Goal: Information Seeking & Learning: Compare options

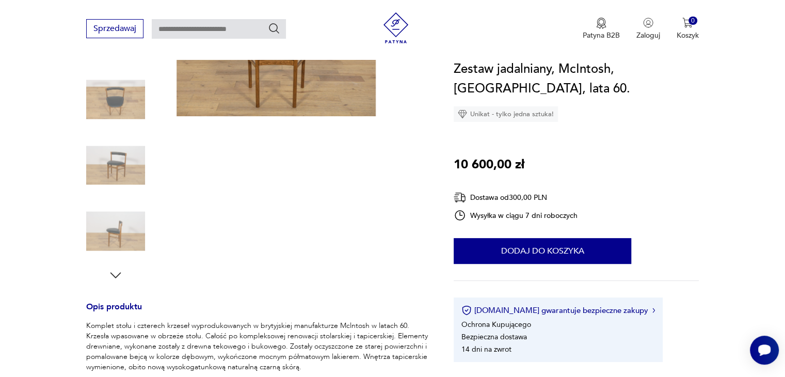
scroll to position [187, 0]
click at [115, 271] on icon "button" at bounding box center [115, 274] width 15 height 15
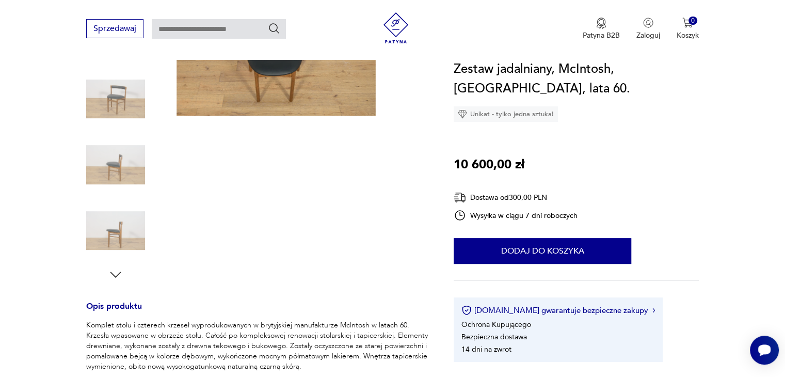
click at [115, 271] on icon "button" at bounding box center [115, 274] width 15 height 15
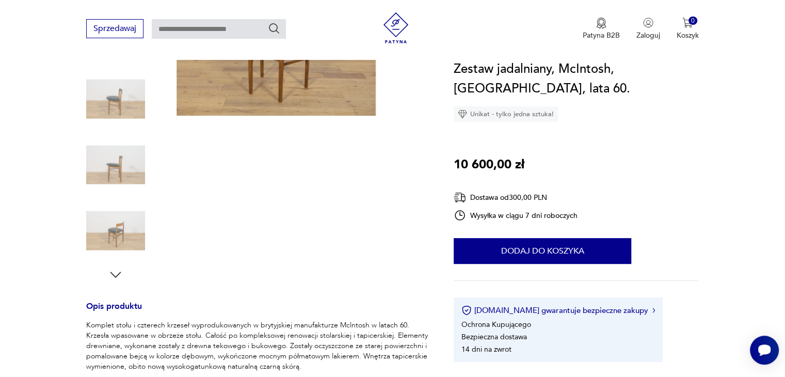
click at [115, 271] on icon "button" at bounding box center [115, 274] width 15 height 15
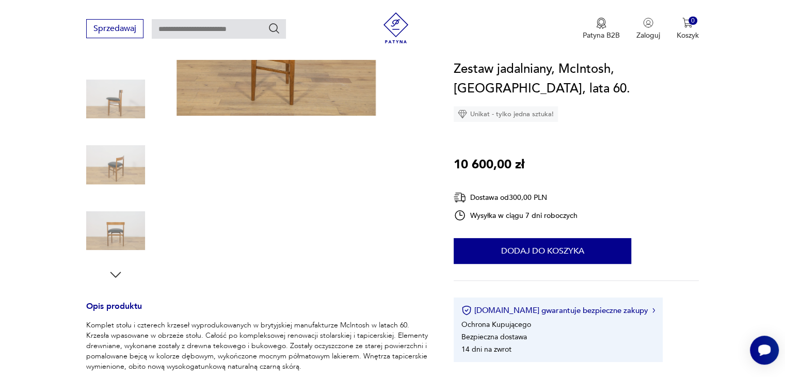
click at [115, 271] on icon "button" at bounding box center [115, 274] width 15 height 15
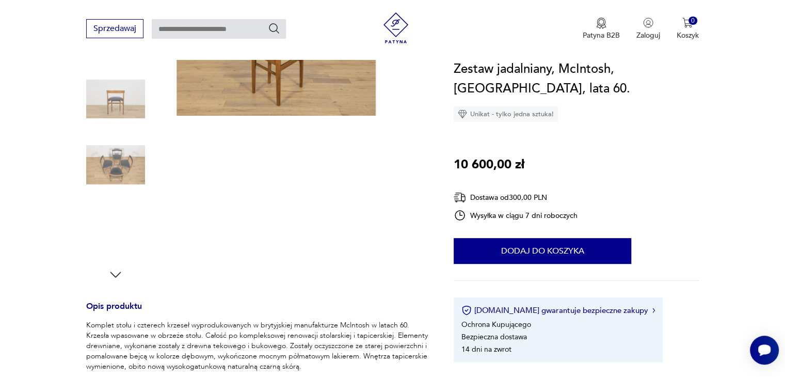
click at [115, 271] on icon "button" at bounding box center [115, 274] width 15 height 15
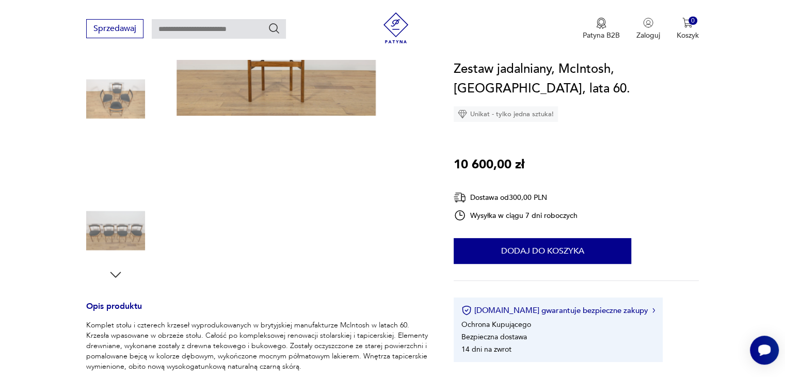
click at [115, 271] on icon "button" at bounding box center [115, 274] width 15 height 15
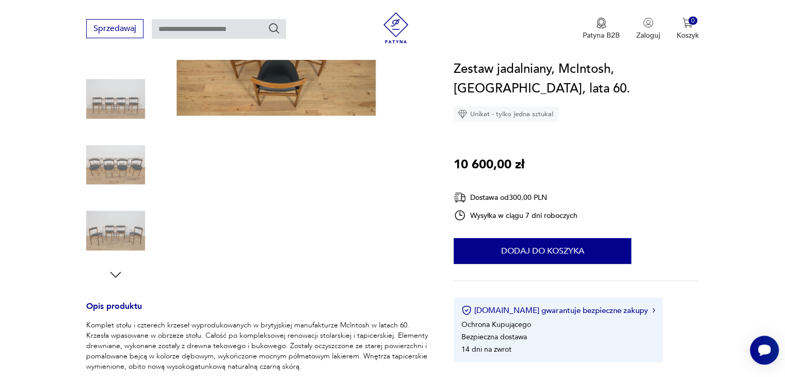
scroll to position [142, 0]
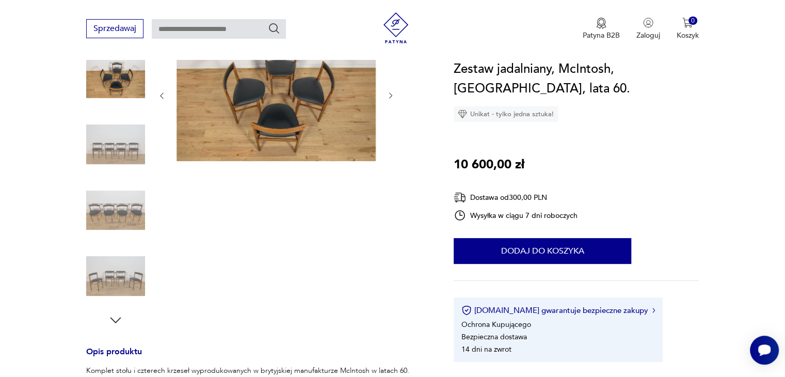
click at [119, 94] on img at bounding box center [115, 78] width 59 height 59
click at [118, 319] on icon "button" at bounding box center [115, 319] width 15 height 15
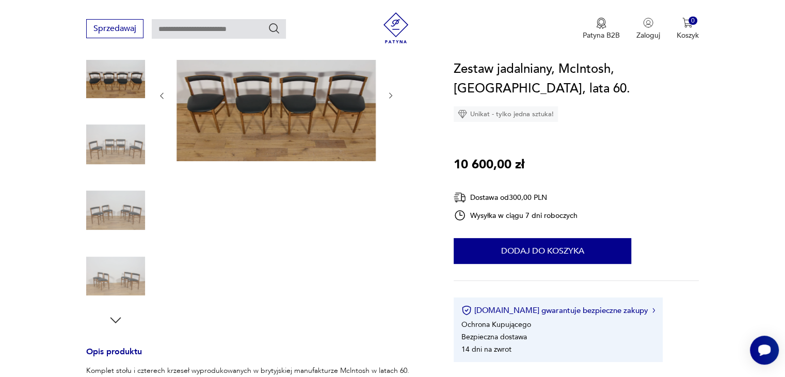
click at [118, 319] on icon "button" at bounding box center [115, 319] width 15 height 15
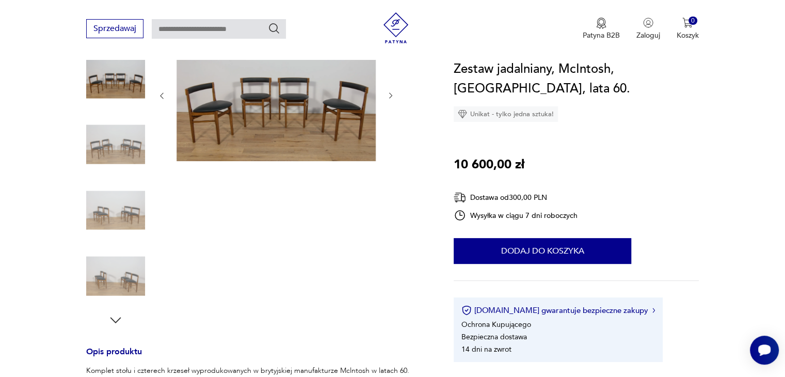
click at [118, 319] on icon "button" at bounding box center [115, 319] width 15 height 15
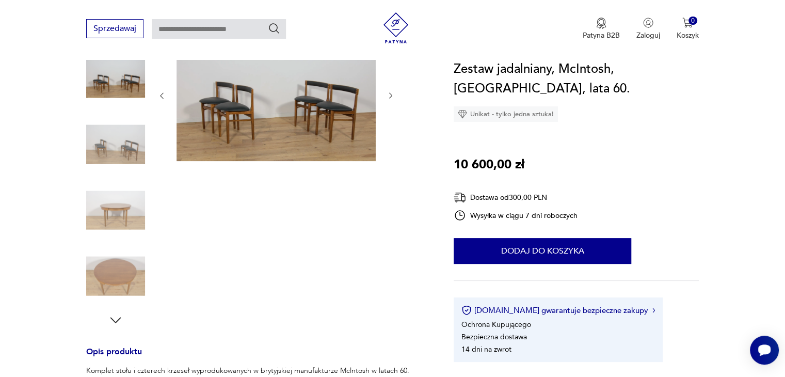
click at [118, 319] on icon "button" at bounding box center [115, 319] width 15 height 15
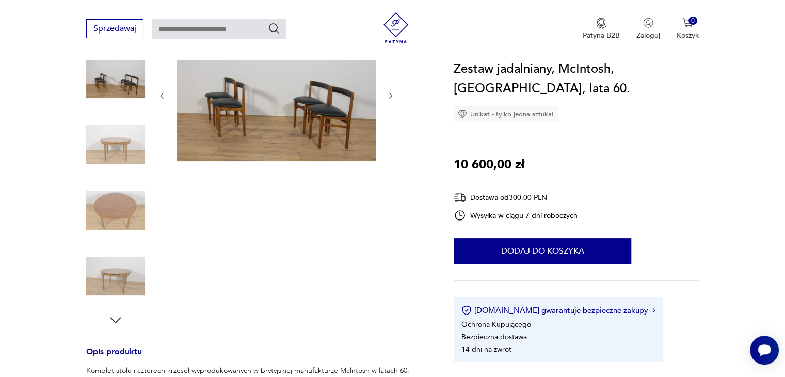
click at [118, 319] on icon "button" at bounding box center [115, 319] width 15 height 15
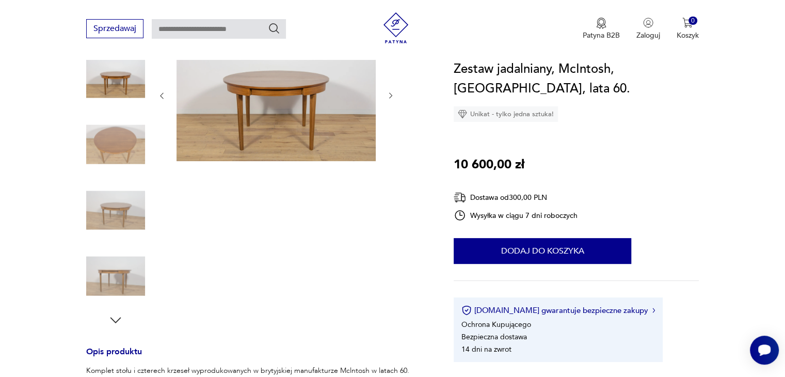
click at [118, 319] on icon "button" at bounding box center [115, 319] width 15 height 15
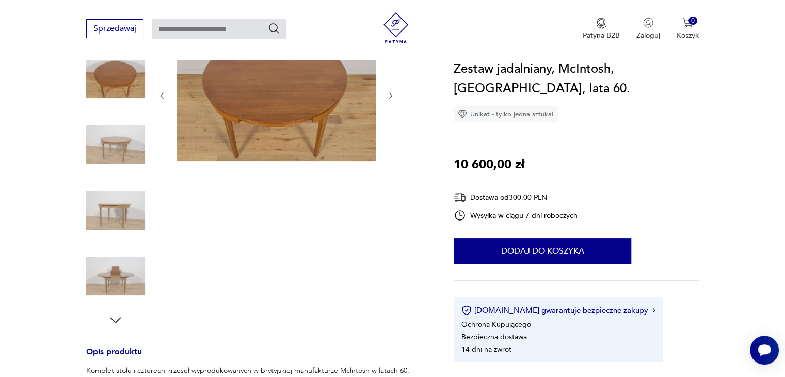
click at [118, 319] on icon "button" at bounding box center [115, 319] width 15 height 15
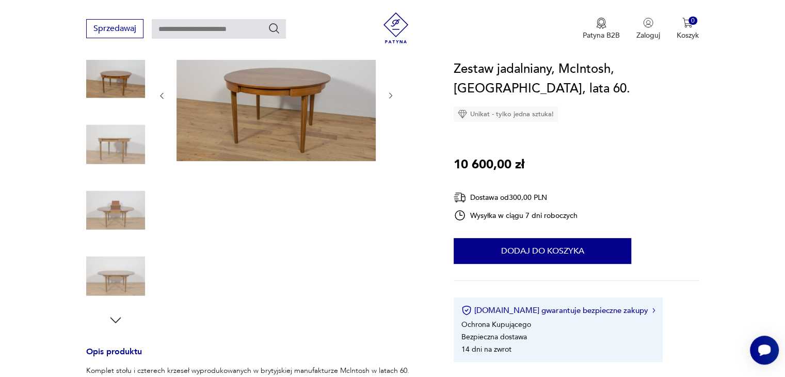
click at [118, 319] on icon "button" at bounding box center [115, 319] width 15 height 15
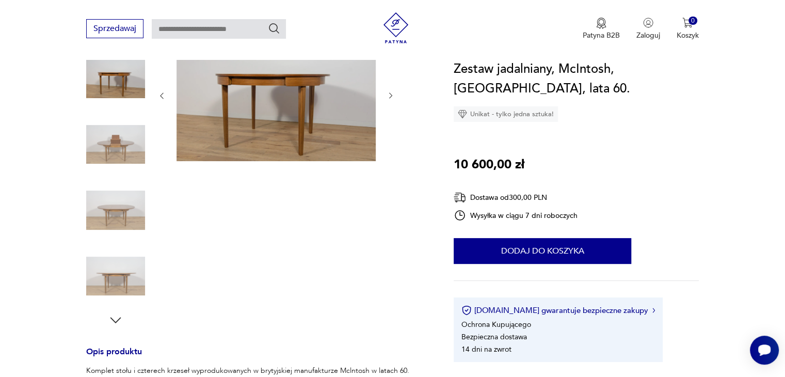
click at [118, 319] on icon "button" at bounding box center [115, 319] width 15 height 15
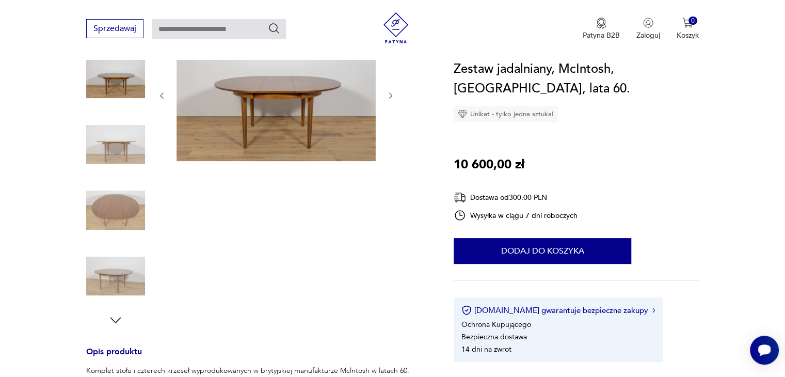
click at [118, 319] on icon "button" at bounding box center [115, 319] width 15 height 15
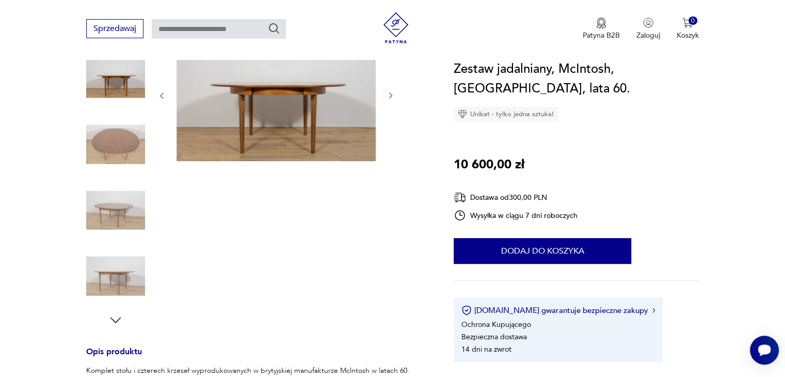
click at [118, 319] on icon "button" at bounding box center [115, 319] width 15 height 15
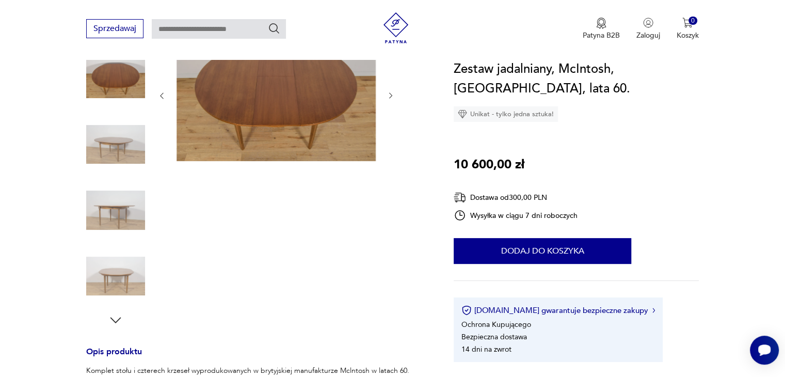
click at [118, 319] on icon "button" at bounding box center [115, 319] width 15 height 15
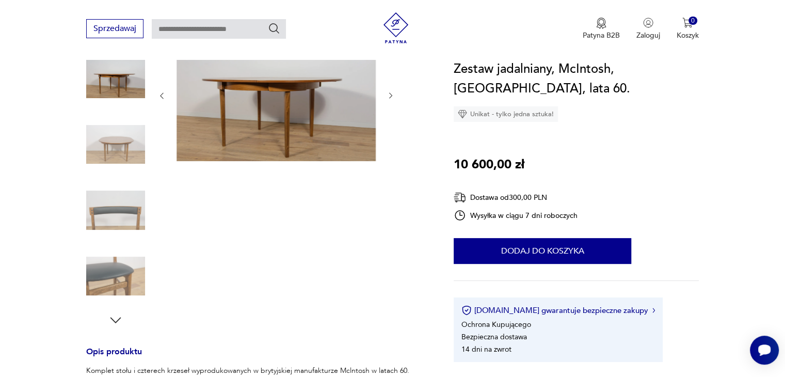
click at [118, 319] on icon "button" at bounding box center [115, 319] width 15 height 15
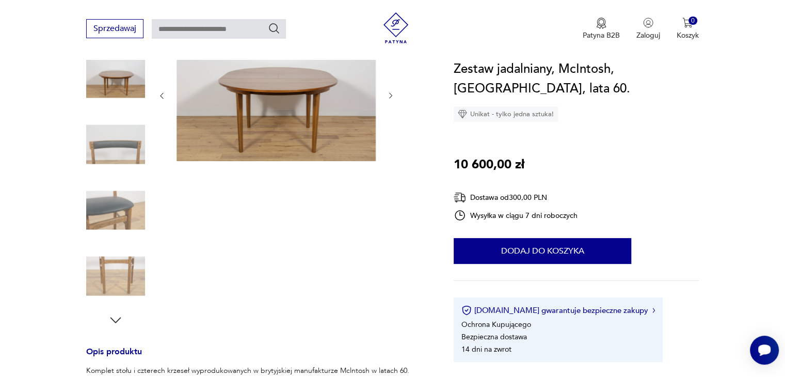
click at [118, 319] on icon "button" at bounding box center [115, 319] width 15 height 15
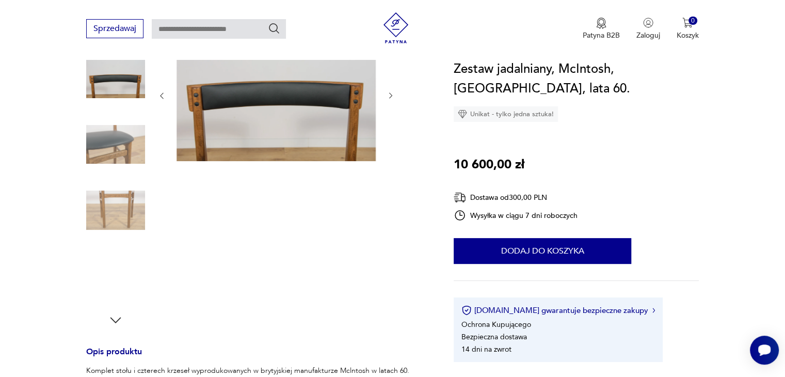
click at [118, 319] on icon "button" at bounding box center [115, 319] width 15 height 15
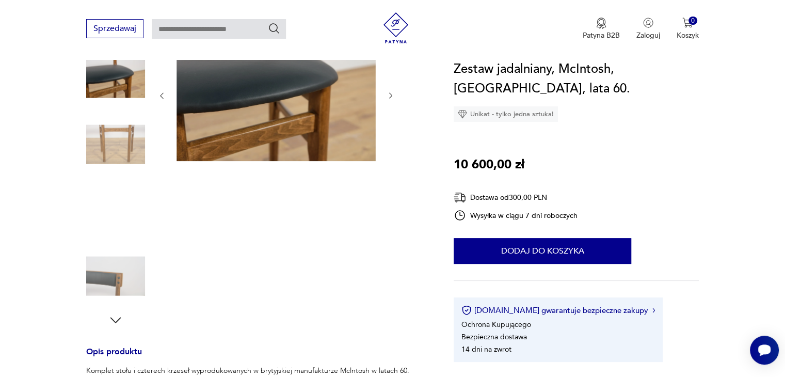
click at [118, 319] on icon "button" at bounding box center [115, 319] width 15 height 15
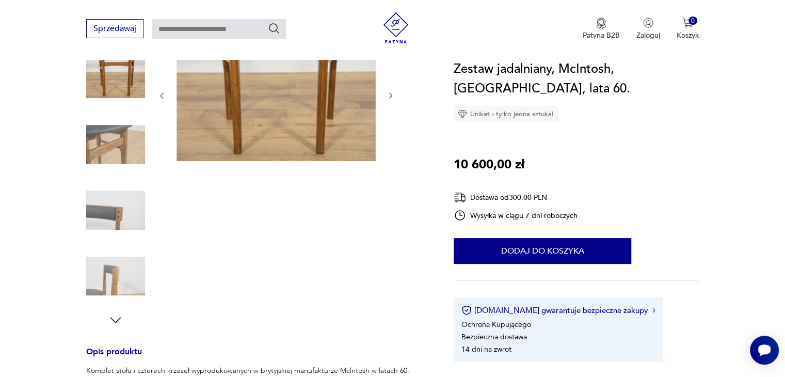
click at [118, 319] on icon "button" at bounding box center [115, 319] width 15 height 15
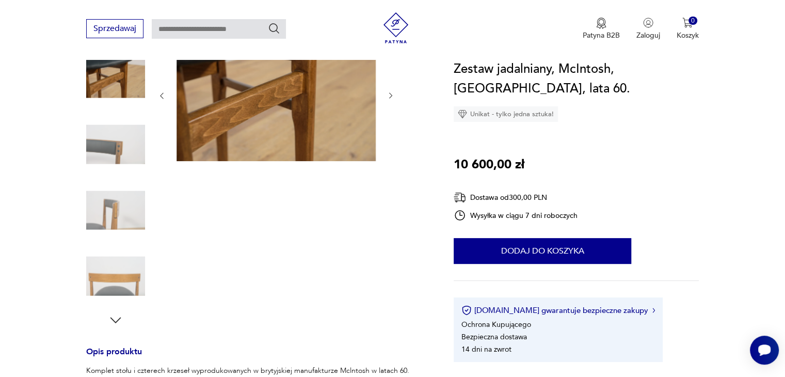
click at [118, 319] on icon "button" at bounding box center [115, 319] width 15 height 15
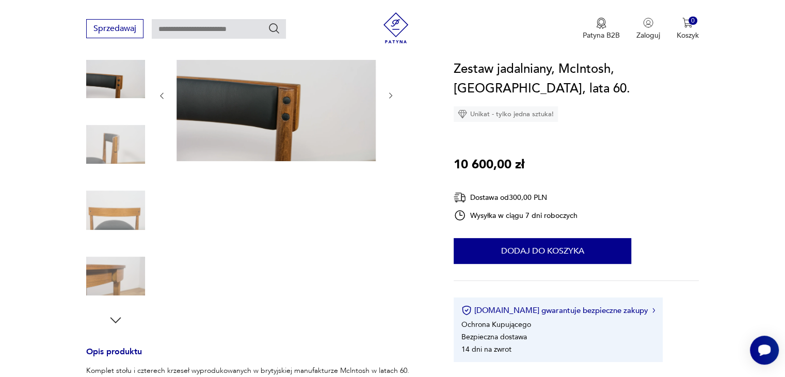
click at [118, 319] on icon "button" at bounding box center [115, 319] width 15 height 15
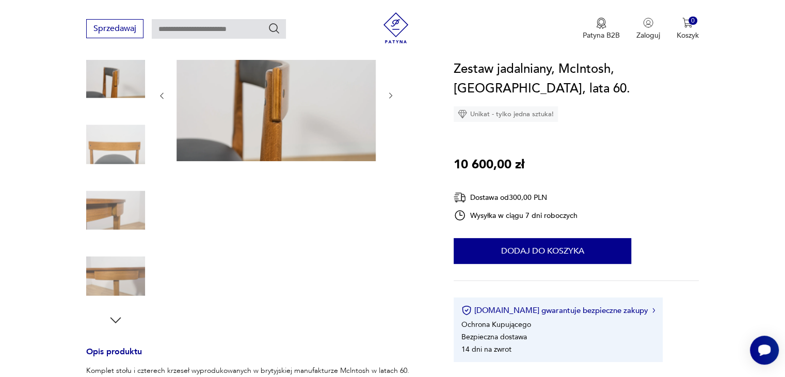
click at [118, 319] on icon "button" at bounding box center [115, 319] width 15 height 15
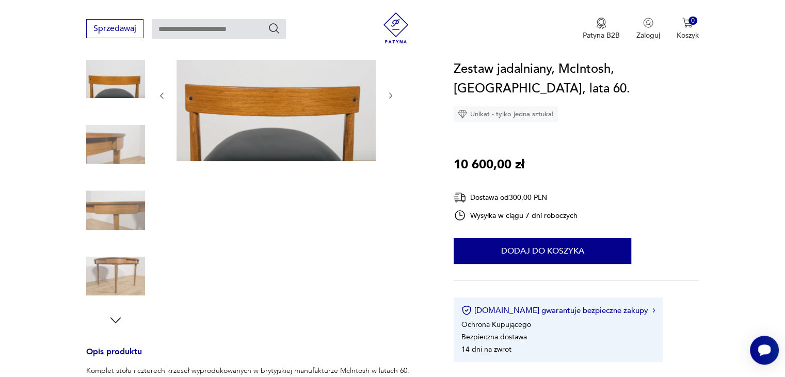
click at [118, 319] on icon "button" at bounding box center [115, 319] width 15 height 15
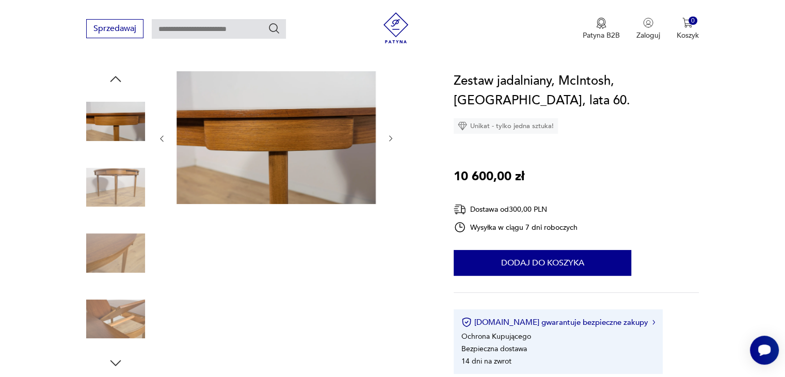
scroll to position [87, 0]
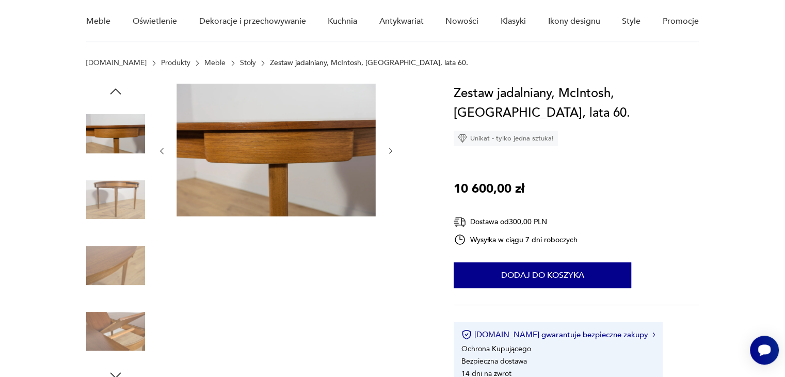
click at [116, 94] on icon "button" at bounding box center [115, 91] width 15 height 15
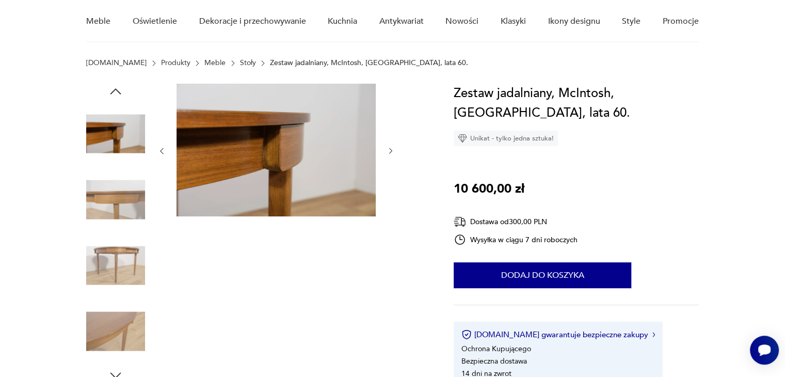
click at [116, 94] on icon "button" at bounding box center [115, 91] width 15 height 15
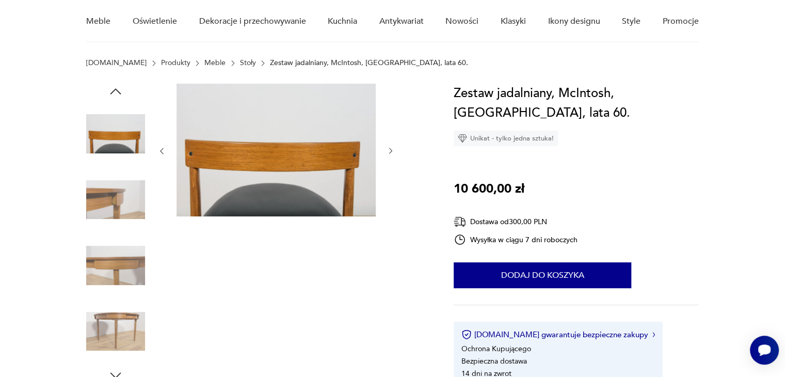
click at [116, 94] on icon "button" at bounding box center [115, 91] width 15 height 15
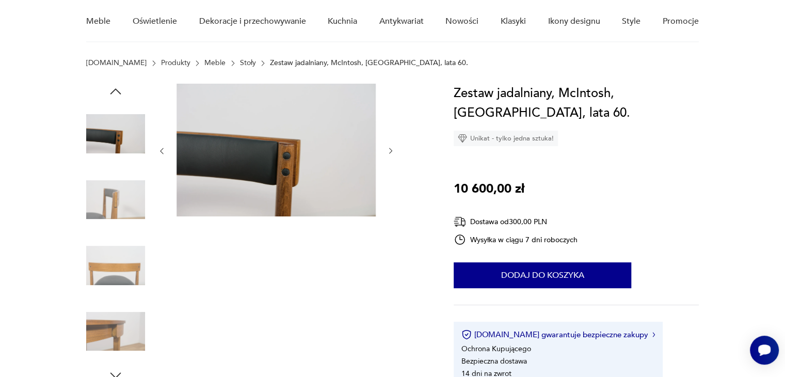
click at [116, 94] on icon "button" at bounding box center [115, 91] width 15 height 15
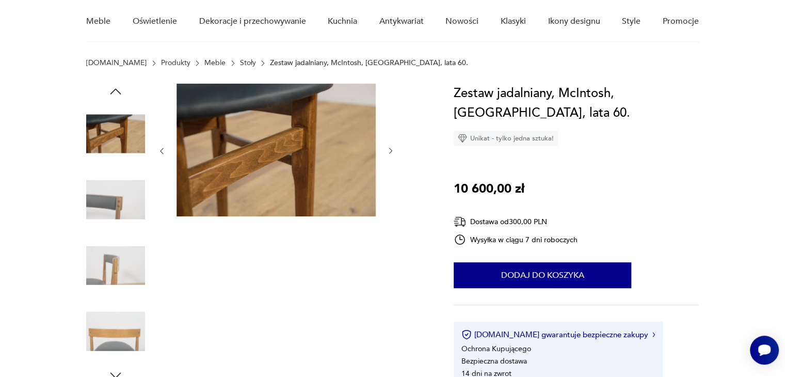
click at [116, 94] on icon "button" at bounding box center [115, 91] width 15 height 15
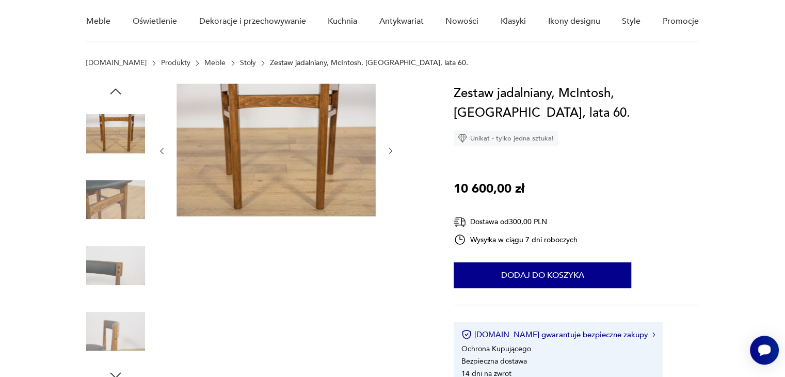
click at [116, 94] on icon "button" at bounding box center [115, 91] width 15 height 15
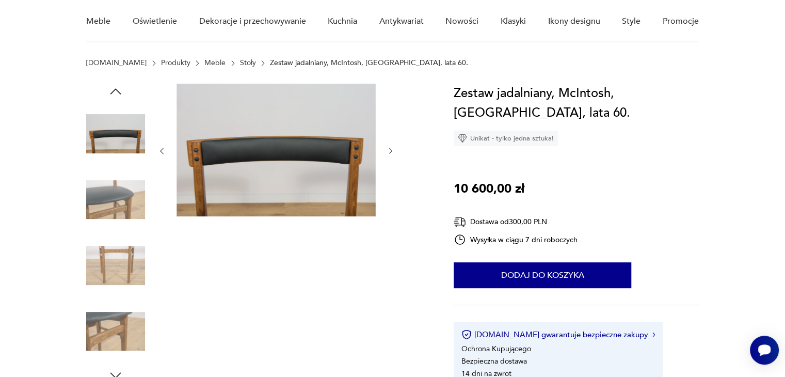
click at [116, 94] on icon "button" at bounding box center [115, 91] width 15 height 15
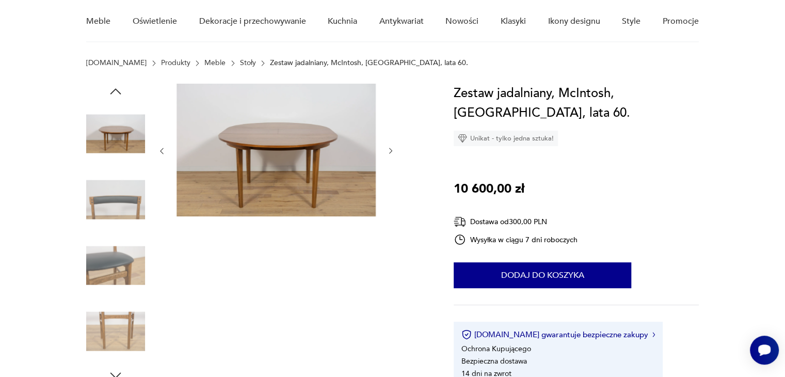
click at [116, 94] on icon "button" at bounding box center [115, 91] width 15 height 15
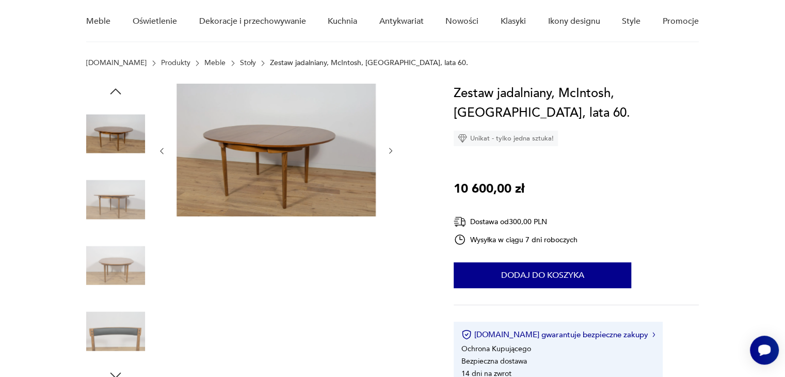
click at [116, 94] on icon "button" at bounding box center [115, 91] width 15 height 15
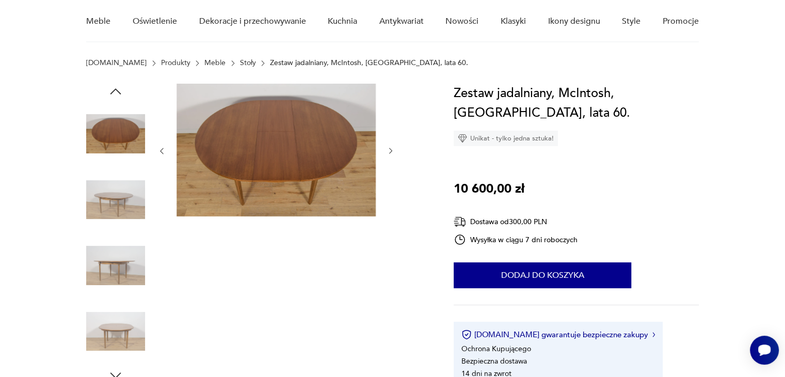
click at [116, 94] on icon "button" at bounding box center [115, 91] width 15 height 15
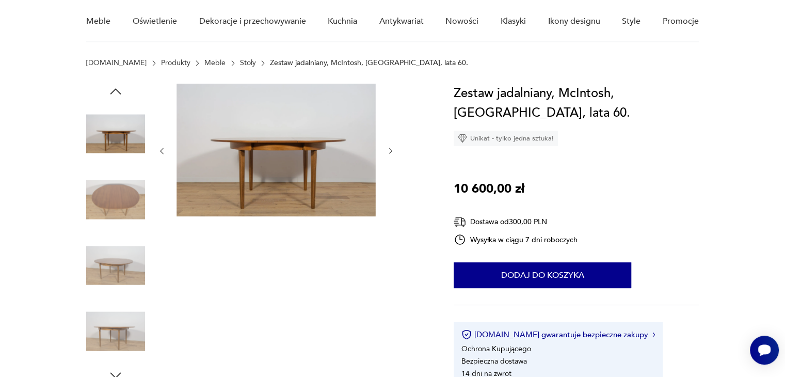
click at [116, 94] on icon "button" at bounding box center [115, 91] width 15 height 15
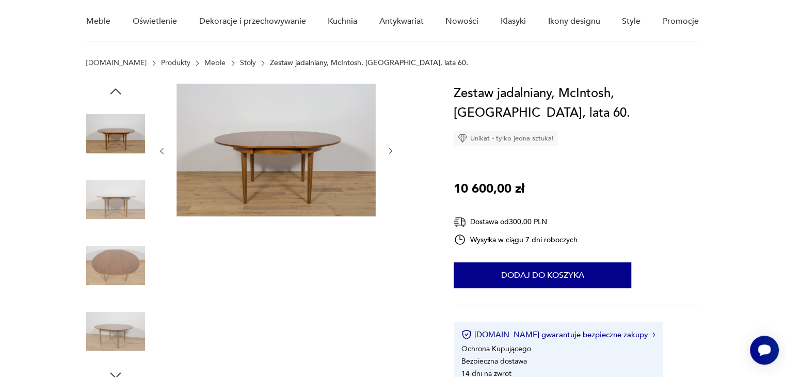
click at [116, 94] on icon "button" at bounding box center [115, 91] width 15 height 15
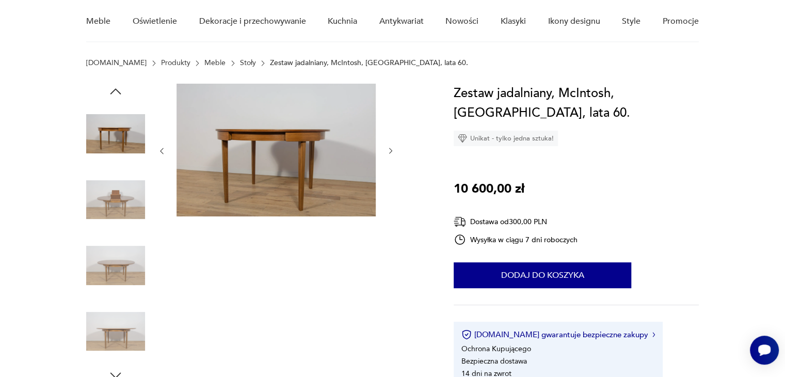
click at [116, 94] on icon "button" at bounding box center [115, 91] width 15 height 15
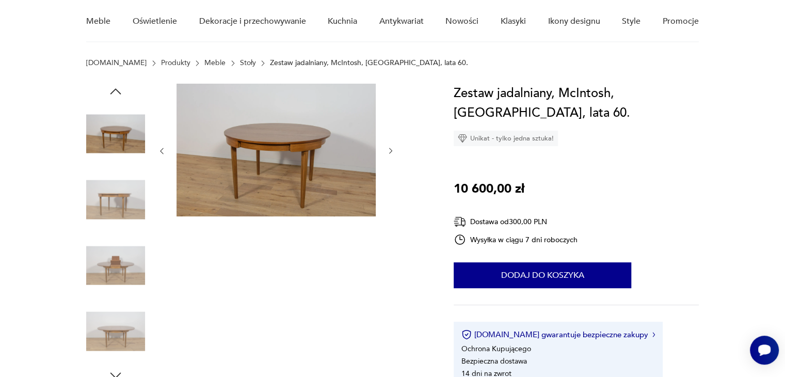
click at [116, 94] on icon "button" at bounding box center [115, 91] width 15 height 15
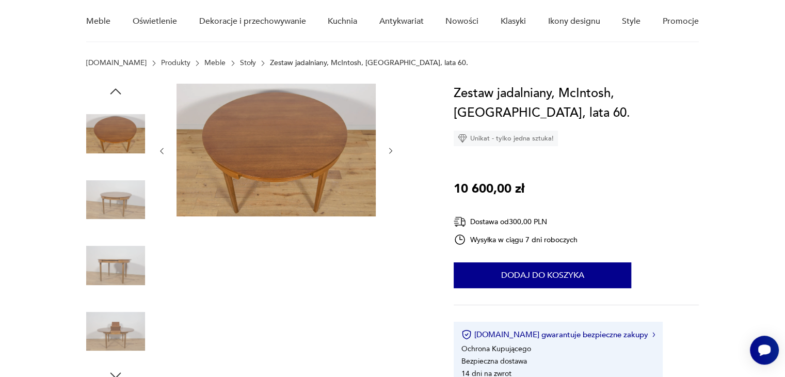
click at [116, 94] on icon "button" at bounding box center [115, 91] width 15 height 15
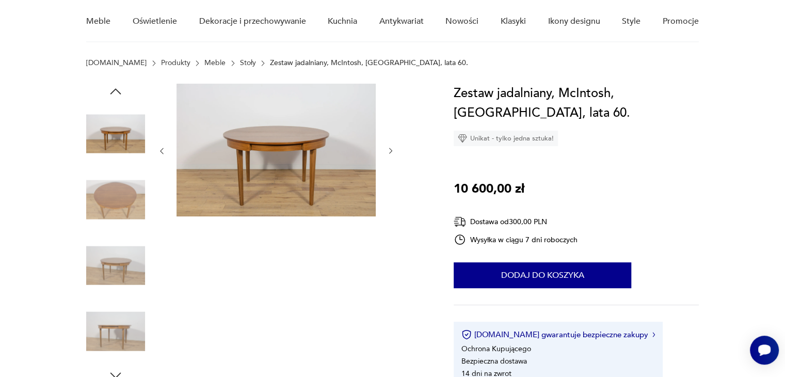
click at [116, 94] on icon "button" at bounding box center [115, 91] width 15 height 15
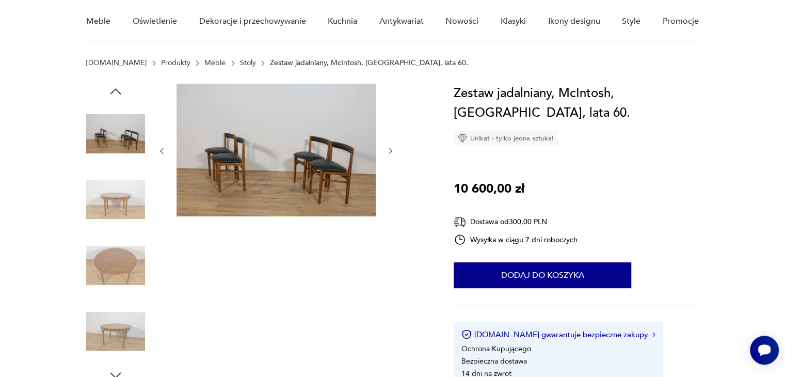
click at [116, 94] on icon "button" at bounding box center [115, 91] width 15 height 15
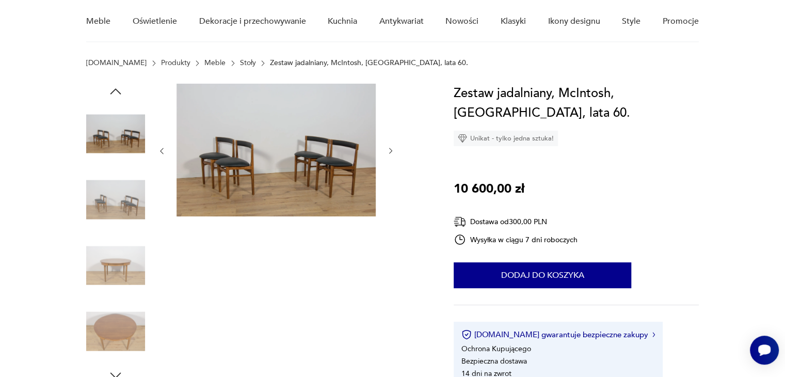
click at [116, 94] on icon "button" at bounding box center [115, 91] width 15 height 15
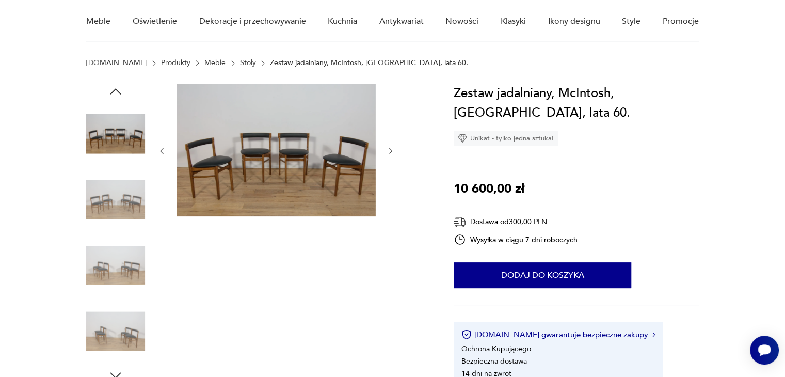
click at [116, 94] on icon "button" at bounding box center [115, 91] width 15 height 15
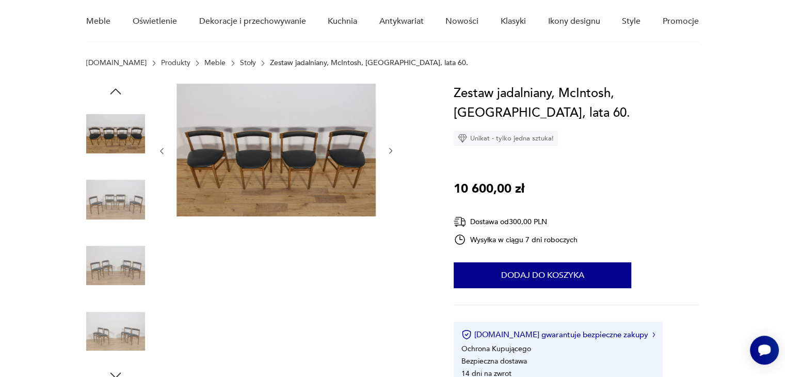
click at [116, 94] on icon "button" at bounding box center [115, 91] width 15 height 15
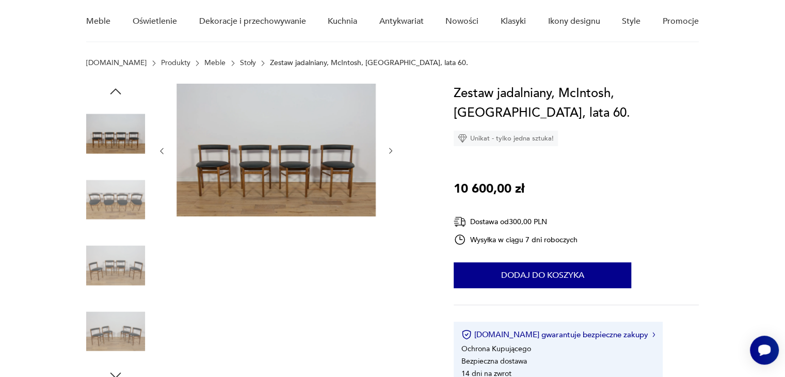
click at [116, 94] on icon "button" at bounding box center [115, 91] width 15 height 15
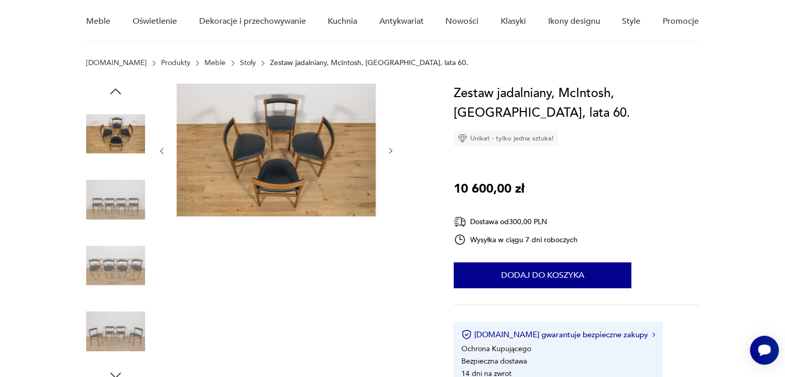
click at [116, 94] on icon "button" at bounding box center [115, 91] width 15 height 15
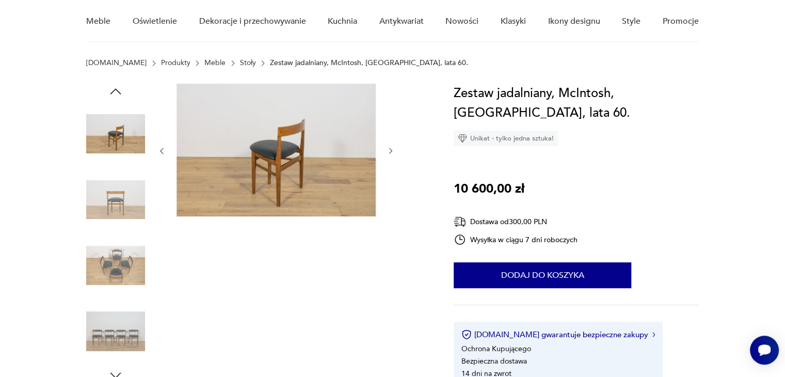
click at [116, 94] on icon "button" at bounding box center [115, 91] width 15 height 15
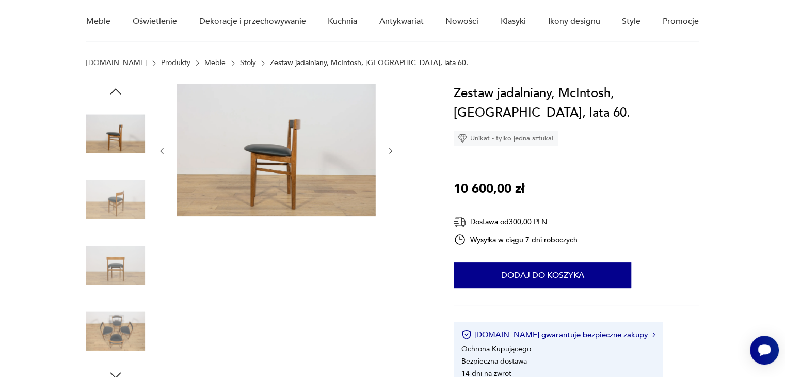
click at [116, 94] on icon "button" at bounding box center [115, 91] width 15 height 15
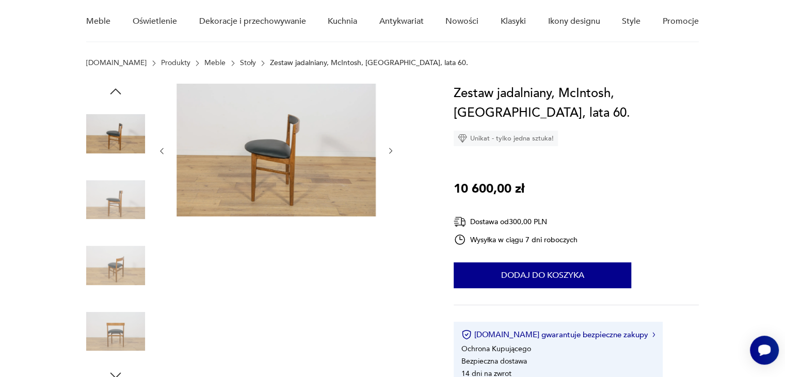
click at [116, 94] on icon "button" at bounding box center [115, 91] width 15 height 15
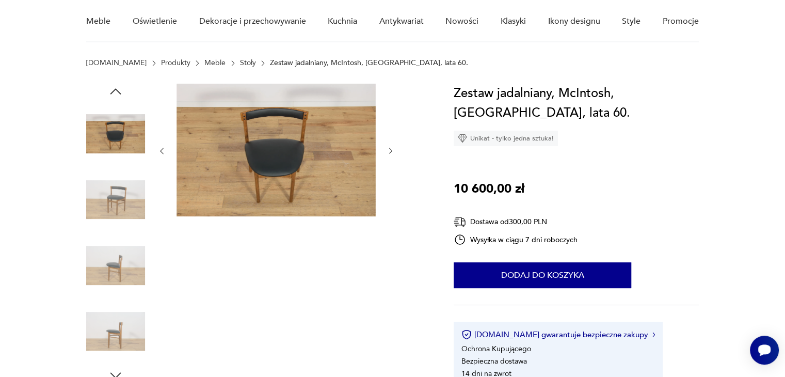
click at [116, 94] on icon "button" at bounding box center [115, 91] width 15 height 15
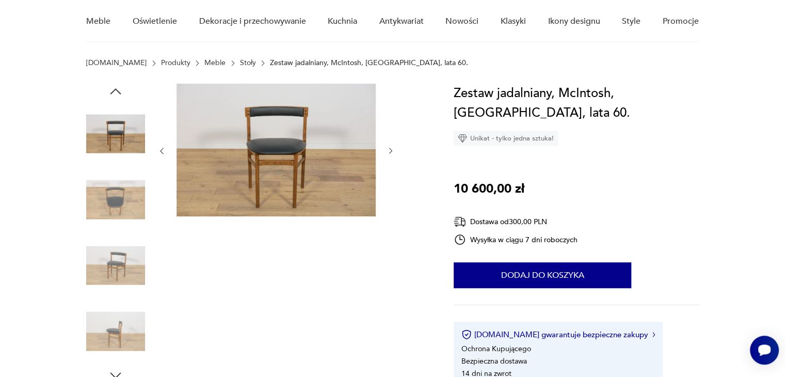
click at [116, 94] on icon "button" at bounding box center [115, 91] width 15 height 15
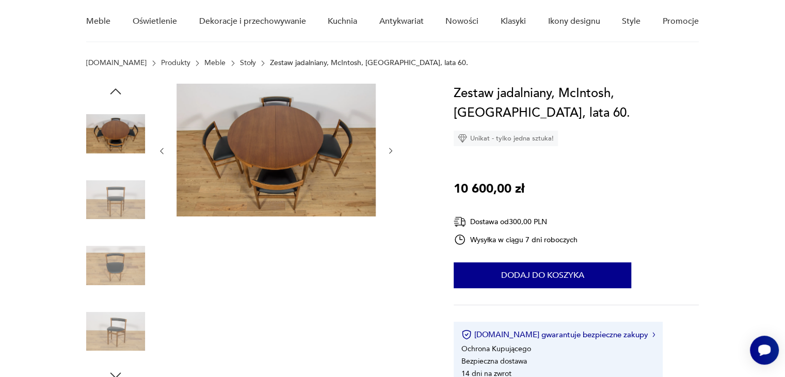
click at [116, 94] on icon "button" at bounding box center [115, 91] width 15 height 15
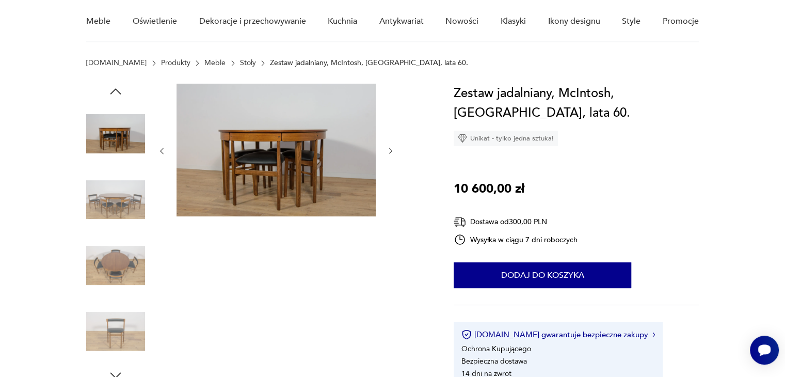
click at [116, 94] on icon "button" at bounding box center [115, 91] width 15 height 15
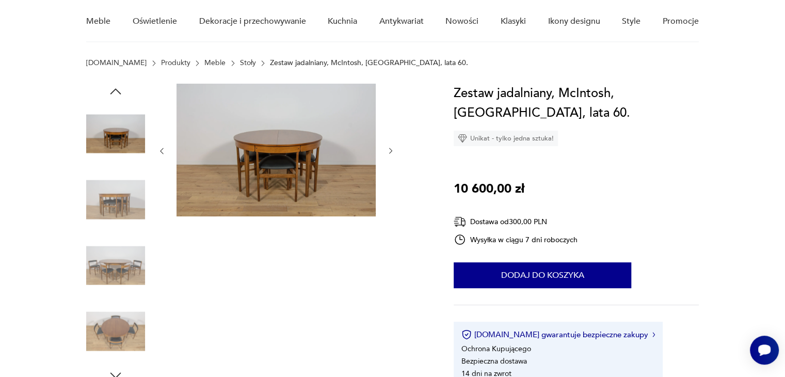
click at [116, 94] on icon "button" at bounding box center [115, 91] width 15 height 15
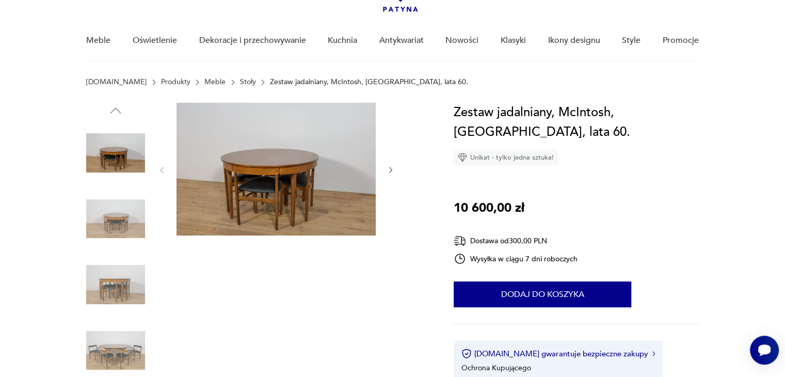
scroll to position [64, 0]
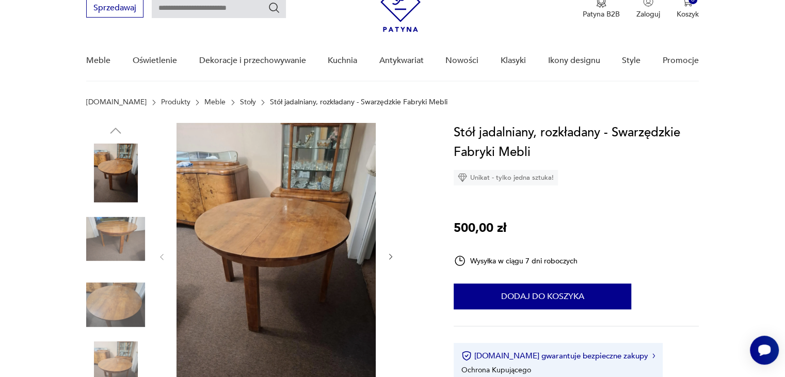
scroll to position [56, 0]
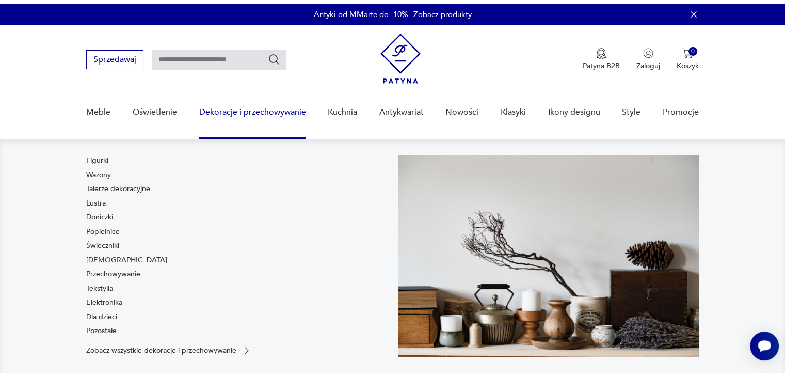
scroll to position [83, 0]
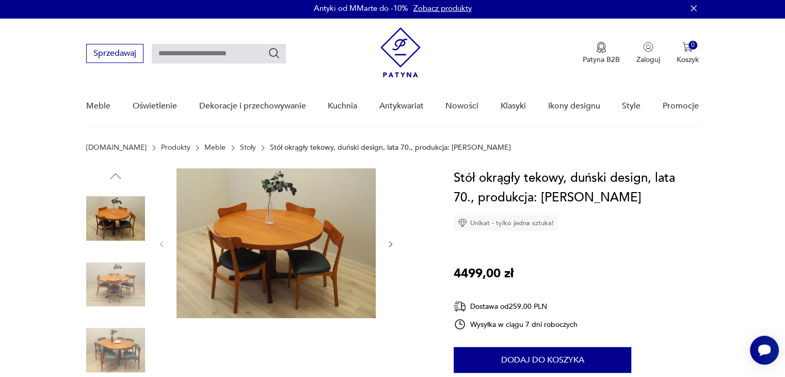
scroll to position [2, 0]
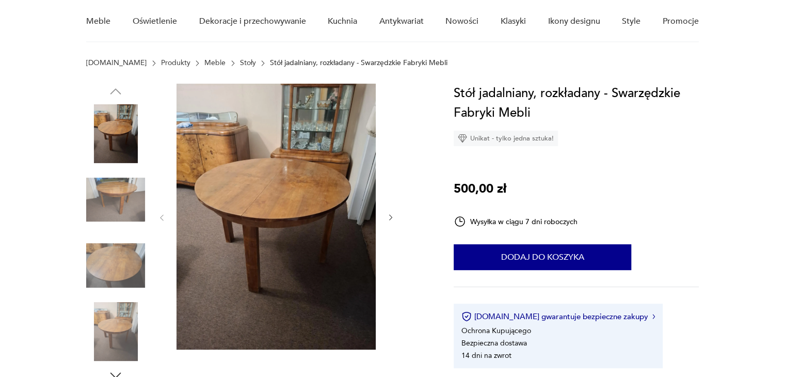
click at [114, 213] on img at bounding box center [115, 199] width 59 height 59
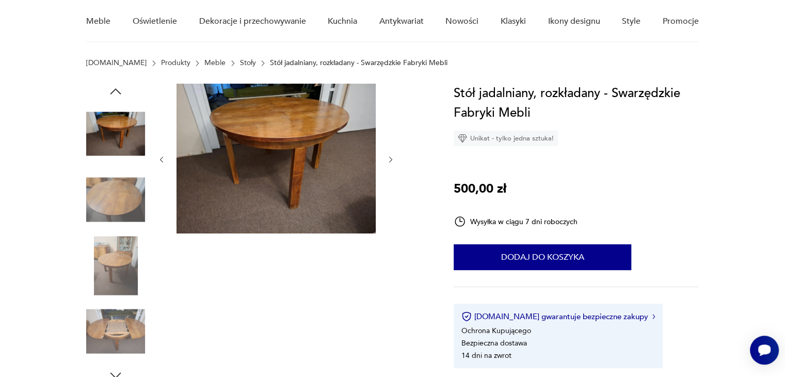
click at [113, 221] on img at bounding box center [115, 199] width 59 height 59
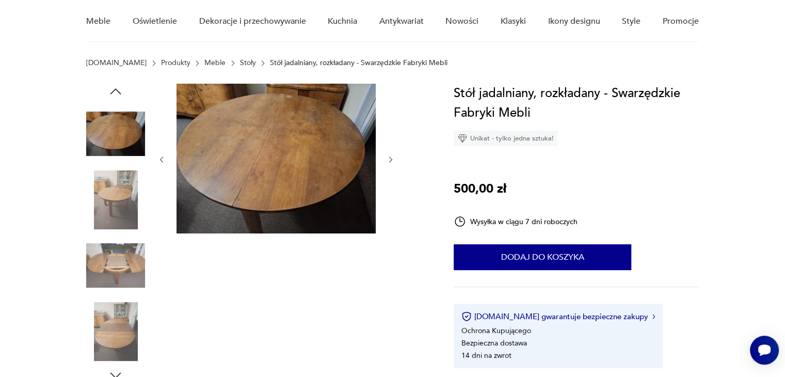
click at [113, 234] on div at bounding box center [115, 233] width 59 height 258
click at [120, 260] on img at bounding box center [115, 265] width 59 height 59
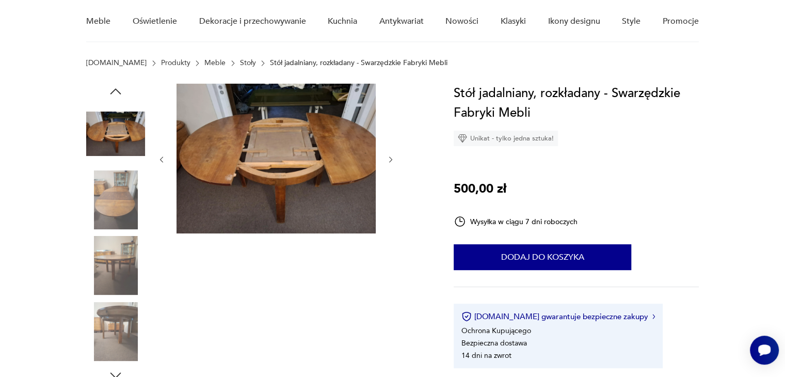
click at [114, 326] on img at bounding box center [115, 331] width 59 height 59
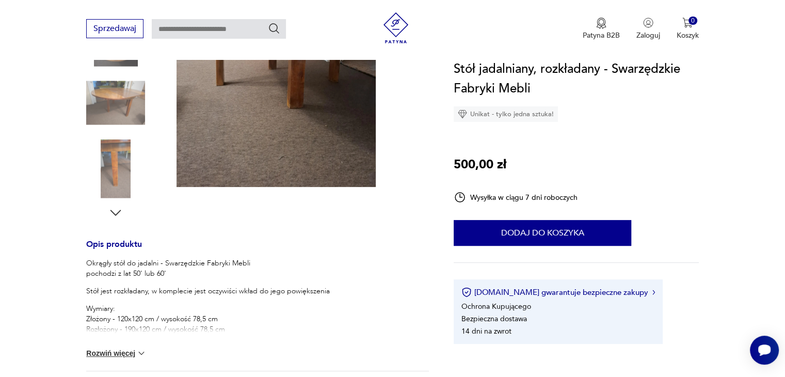
scroll to position [250, 0]
click at [114, 209] on icon "button" at bounding box center [115, 211] width 15 height 15
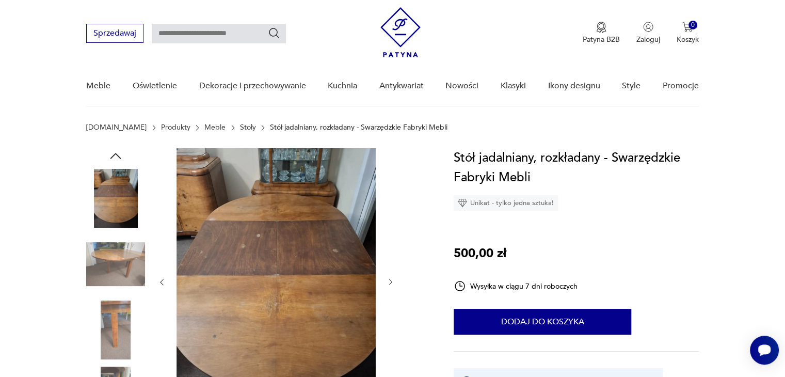
scroll to position [21, 0]
